Goal: Transaction & Acquisition: Register for event/course

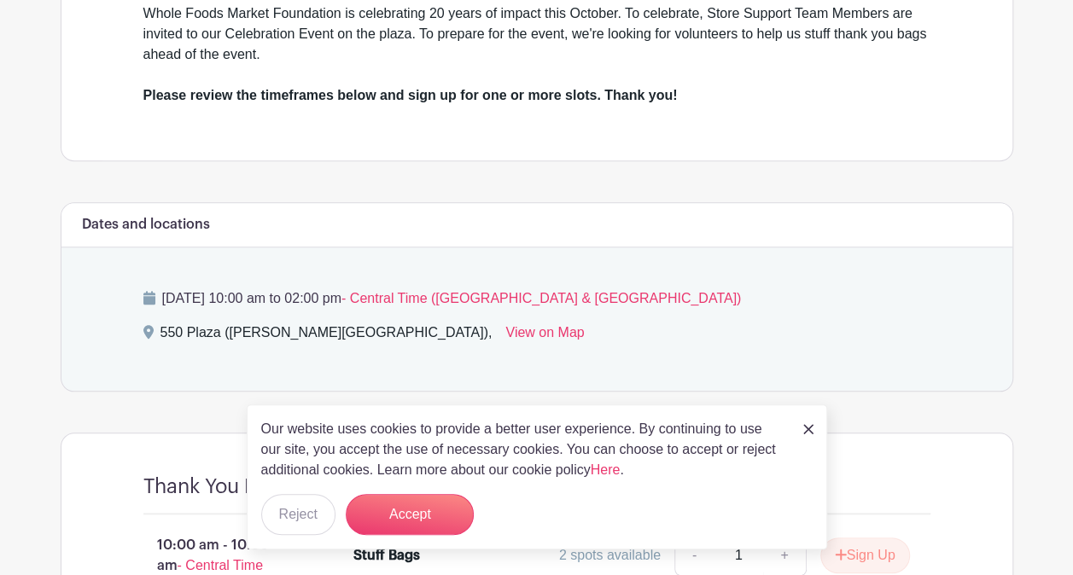
scroll to position [617, 0]
click at [418, 525] on button "Accept" at bounding box center [410, 514] width 128 height 41
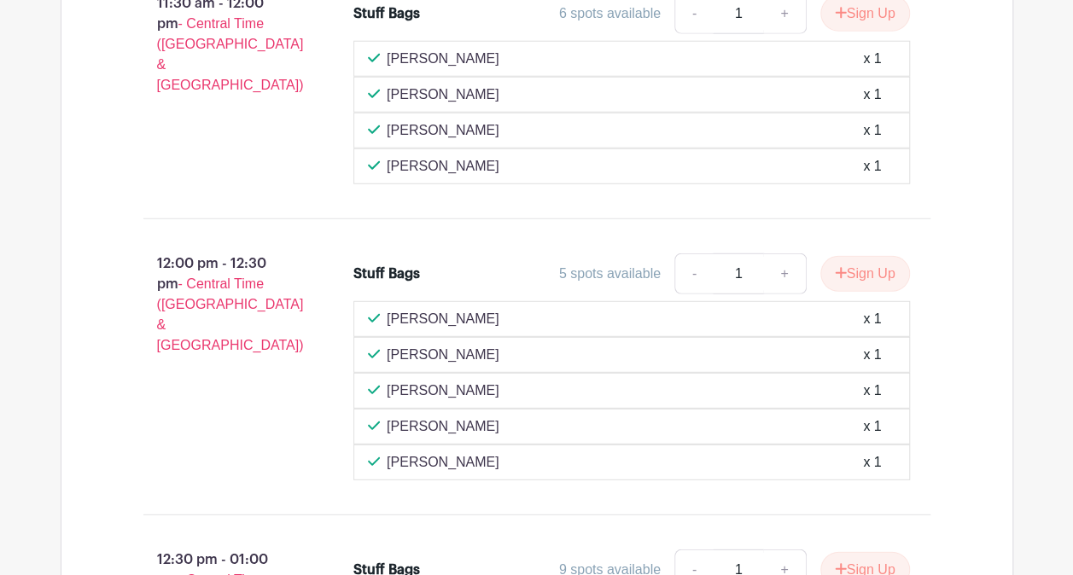
scroll to position [2226, 0]
click at [857, 255] on button "Sign Up" at bounding box center [865, 273] width 90 height 36
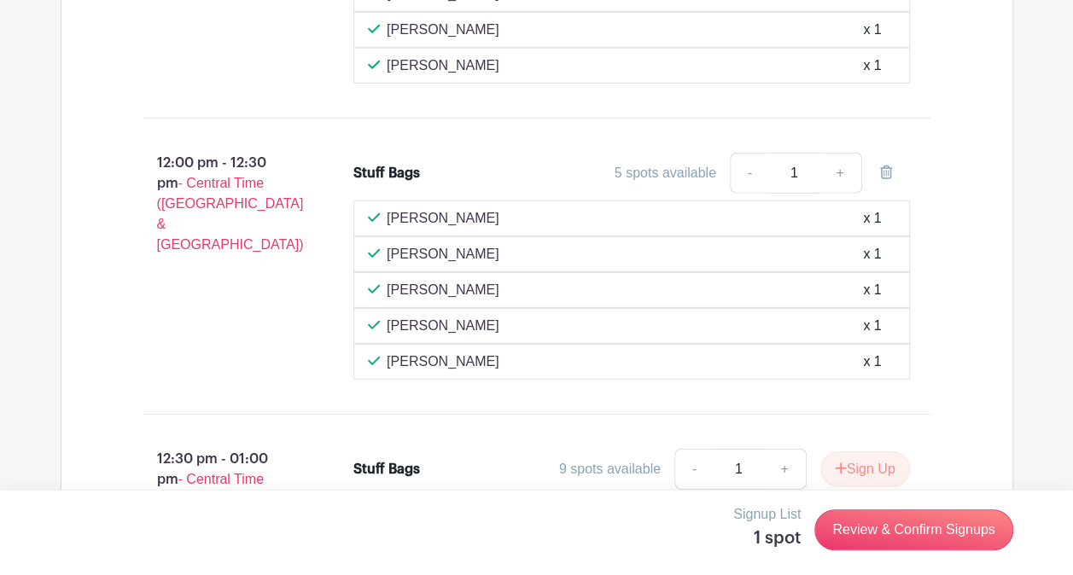
scroll to position [2312, 0]
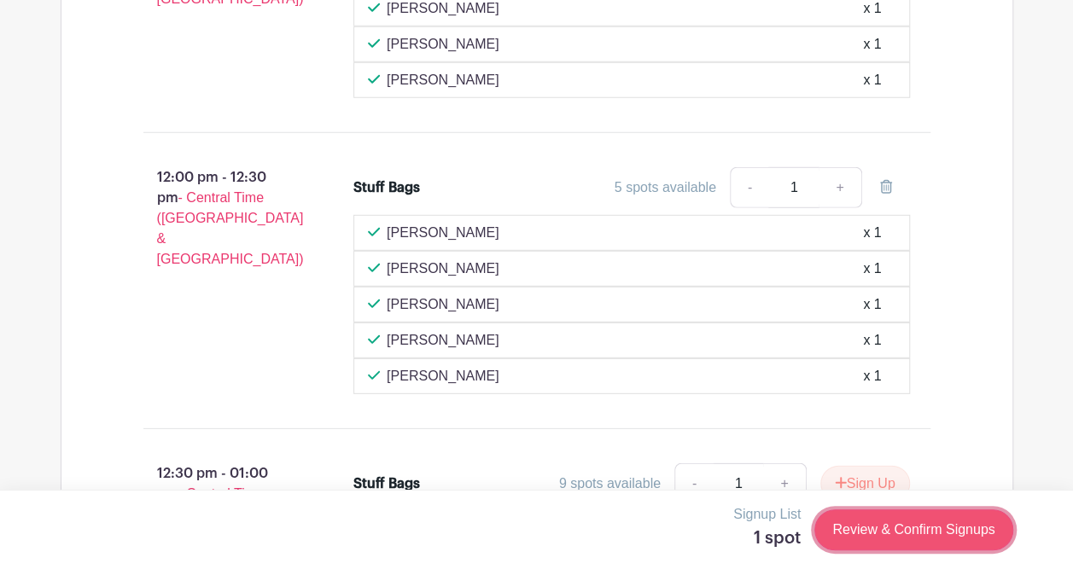
click at [867, 525] on link "Review & Confirm Signups" at bounding box center [913, 529] width 198 height 41
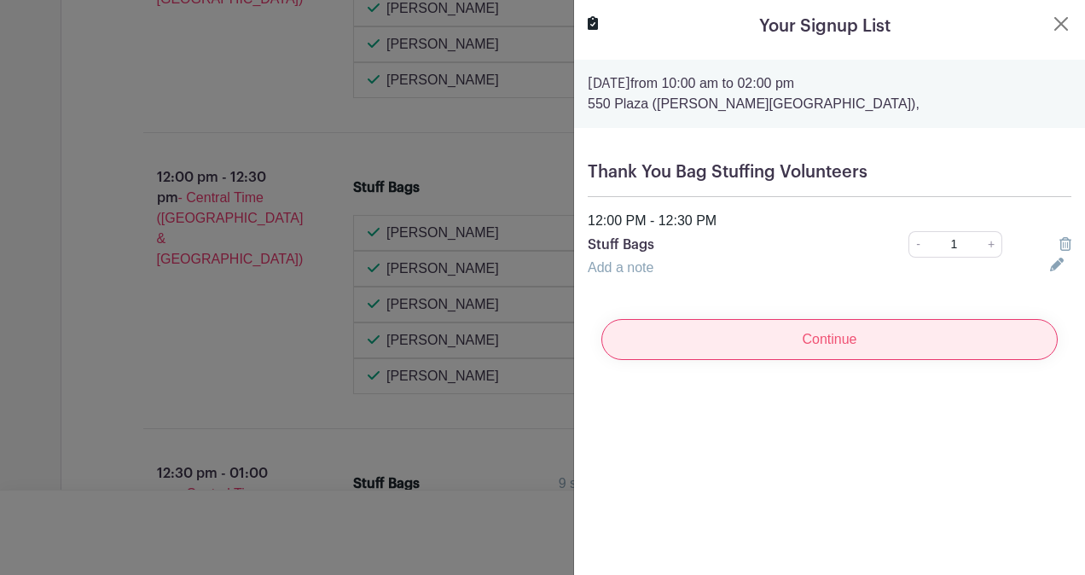
click at [843, 328] on input "Continue" at bounding box center [830, 339] width 457 height 41
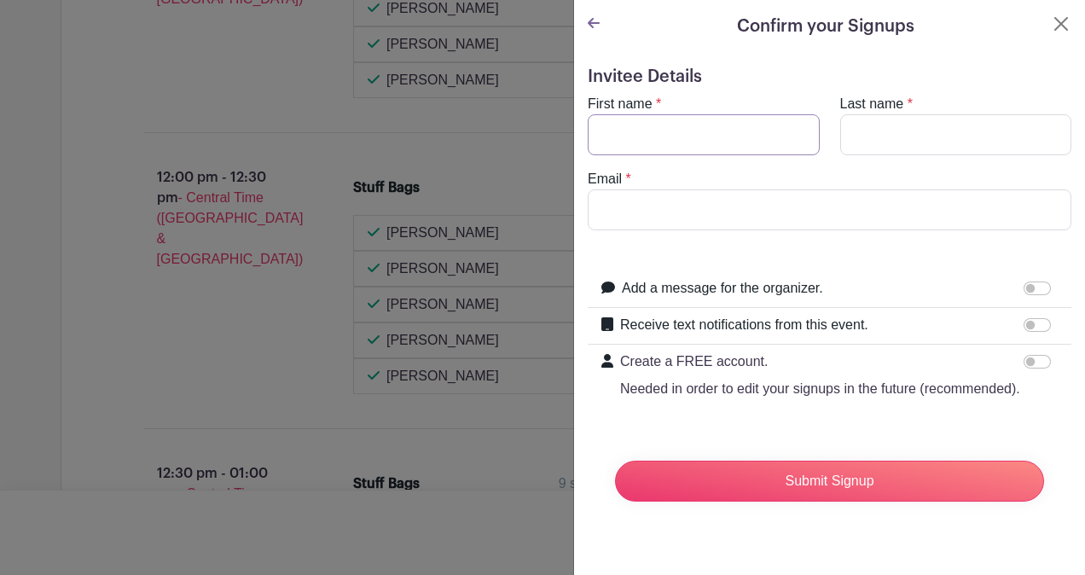
click at [670, 128] on input "First name" at bounding box center [704, 134] width 232 height 41
type input "[PERSON_NAME]"
click at [880, 128] on input "Last name" at bounding box center [957, 134] width 232 height 41
type input "[PERSON_NAME]"
click at [954, 73] on h5 "Invitee Details" at bounding box center [830, 77] width 484 height 20
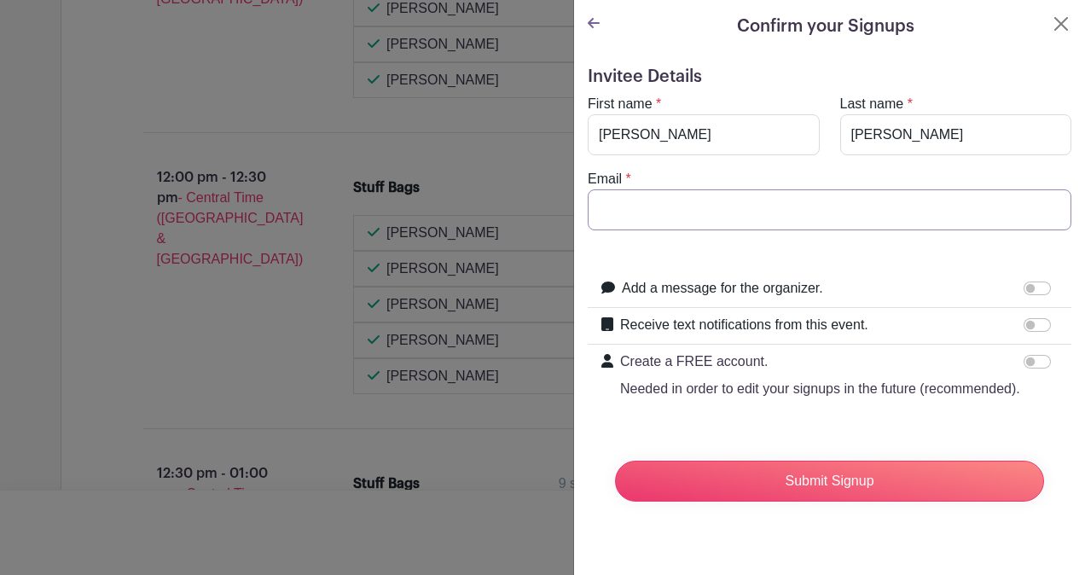
click at [726, 201] on input "Email" at bounding box center [830, 209] width 484 height 41
type input "[PERSON_NAME][EMAIL_ADDRESS][PERSON_NAME][DOMAIN_NAME]"
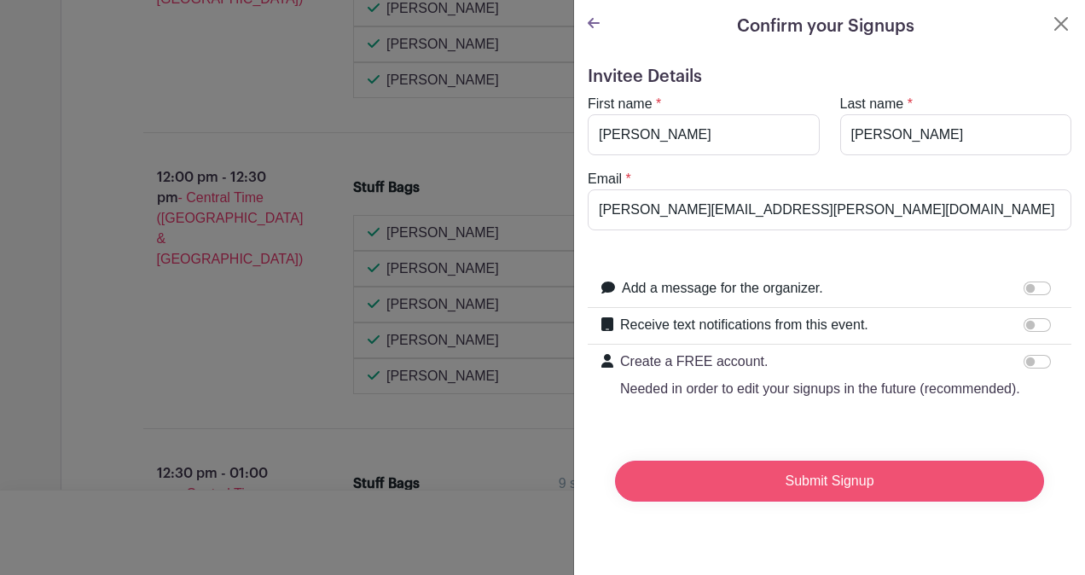
click at [788, 498] on input "Submit Signup" at bounding box center [829, 481] width 429 height 41
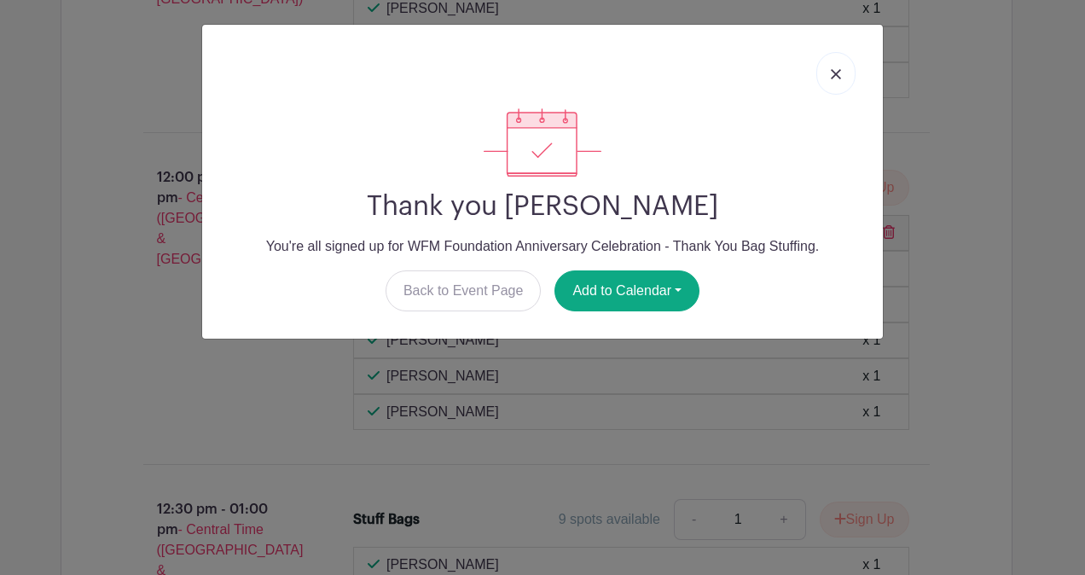
click at [840, 70] on img at bounding box center [836, 74] width 10 height 10
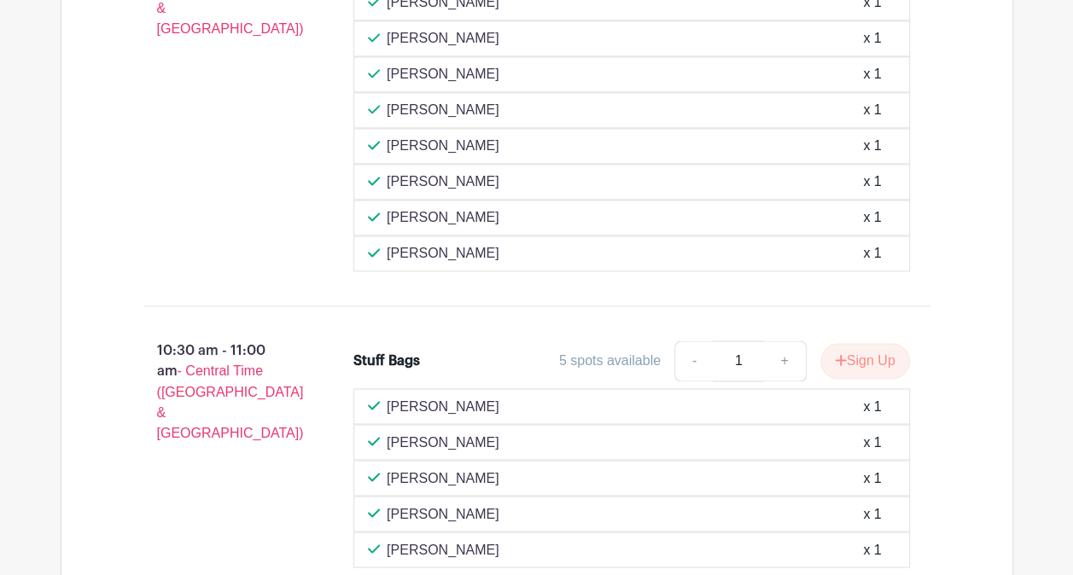
scroll to position [1237, 0]
